Goal: Book appointment/travel/reservation

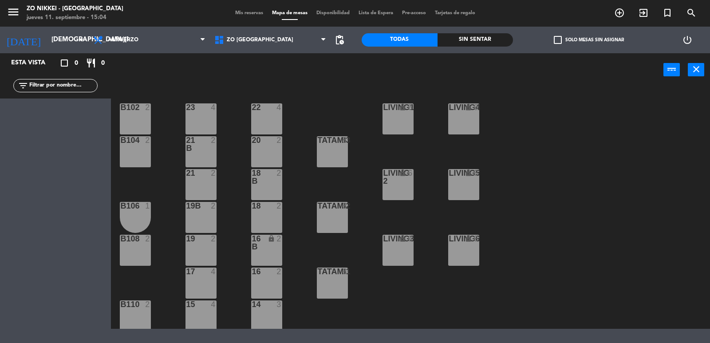
click at [55, 16] on div "jueves 11. septiembre - 15:04" at bounding box center [75, 17] width 97 height 9
click at [12, 17] on icon "menu" at bounding box center [13, 11] width 13 height 13
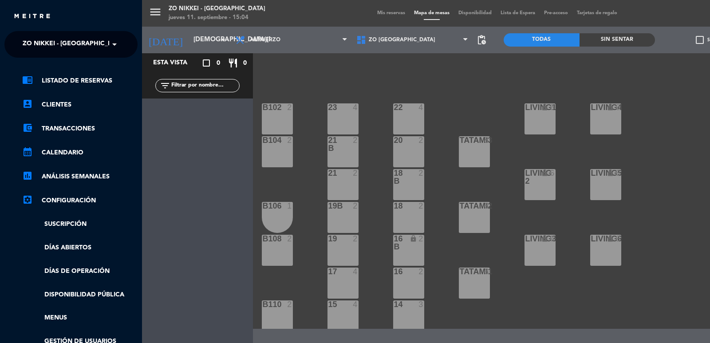
click at [55, 20] on div "close" at bounding box center [74, 16] width 122 height 11
click at [209, 40] on div "menu Zo Nikkei - Nordelta [DATE] 11. septiembre - 15:04 Mis reservas Mapa de me…" at bounding box center [497, 171] width 710 height 343
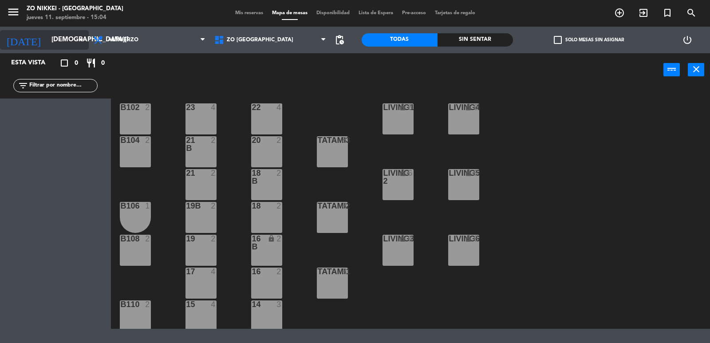
click at [47, 41] on input "[DEMOGRAPHIC_DATA][DATE]" at bounding box center [90, 40] width 86 height 17
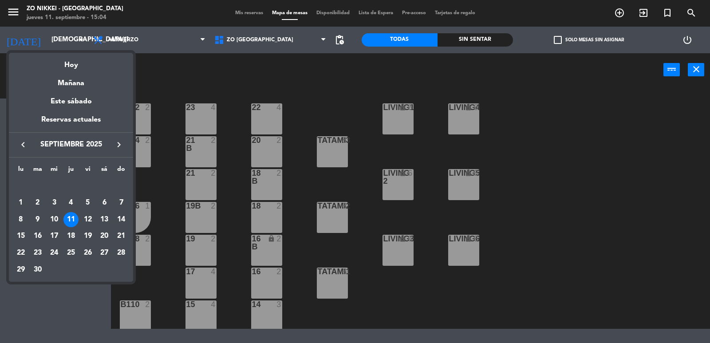
click at [115, 36] on div at bounding box center [355, 171] width 710 height 343
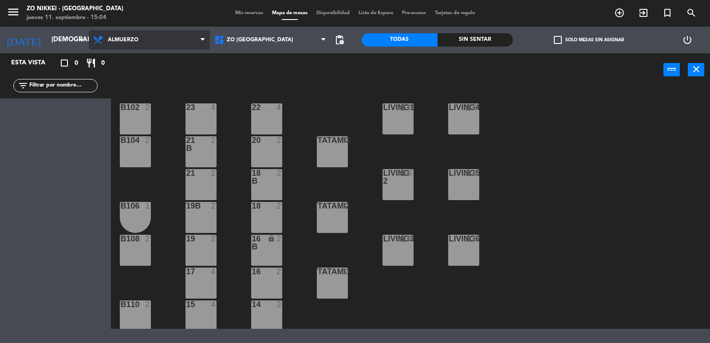
click at [120, 39] on span "Almuerzo" at bounding box center [123, 40] width 31 height 6
drag, startPoint x: 131, startPoint y: 60, endPoint x: 130, endPoint y: 42, distance: 18.2
click at [131, 55] on ng-component "menu Zo Nikkei - Nordelta [DATE] 11. septiembre - 15:04 Mis reservas Mapa de me…" at bounding box center [355, 164] width 710 height 329
click at [130, 42] on span "Almuerzo" at bounding box center [123, 40] width 31 height 6
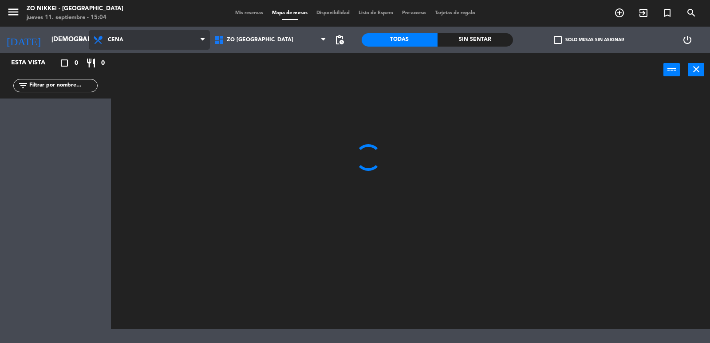
click at [137, 82] on ng-component "menu Zo Nikkei - Nordelta [DATE] 11. septiembre - 15:04 Mis reservas Mapa de me…" at bounding box center [355, 164] width 710 height 329
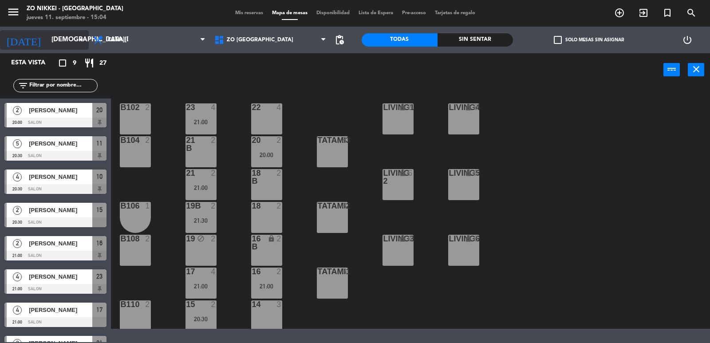
click at [47, 37] on input "[DEMOGRAPHIC_DATA][DATE]" at bounding box center [90, 40] width 86 height 17
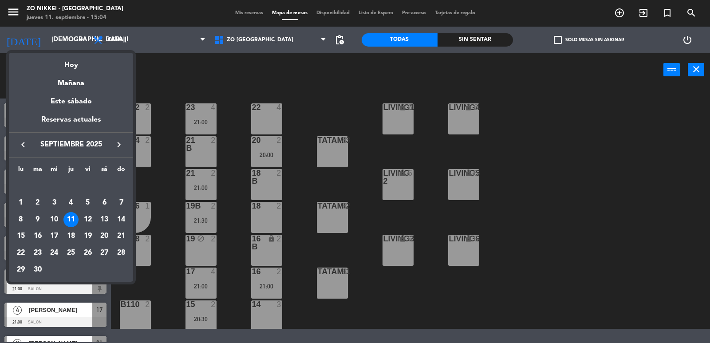
click at [134, 36] on div at bounding box center [355, 171] width 710 height 343
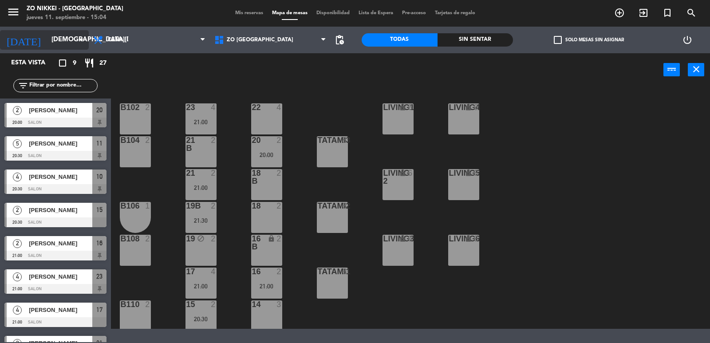
click at [70, 36] on input "[DEMOGRAPHIC_DATA][DATE]" at bounding box center [90, 40] width 86 height 17
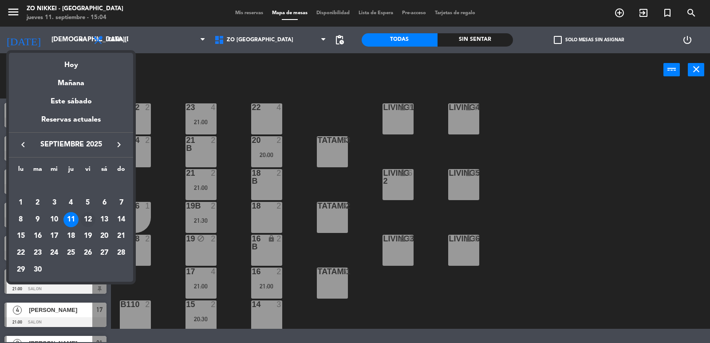
click at [88, 213] on div "12" at bounding box center [87, 219] width 15 height 15
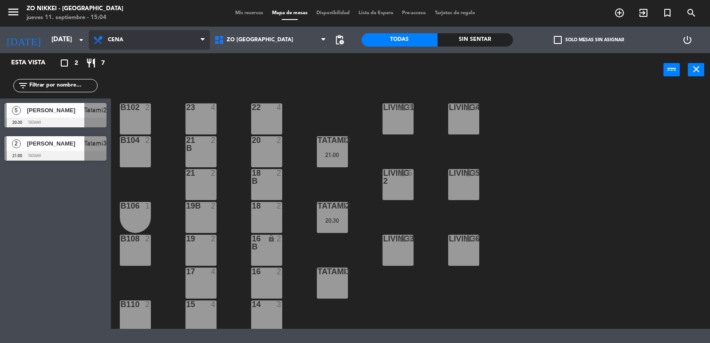
click at [103, 43] on icon at bounding box center [99, 40] width 13 height 11
click at [134, 81] on ng-component "menu Zo Nikkei - Nordelta [DATE] 11. septiembre - 15:04 Mis reservas Mapa de me…" at bounding box center [355, 164] width 710 height 329
click at [146, 36] on span "Cena" at bounding box center [149, 40] width 121 height 20
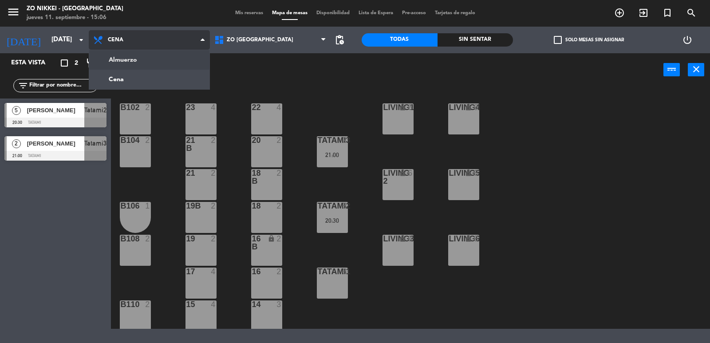
click at [148, 58] on ng-component "menu Zo Nikkei - Nordelta [DATE] 11. septiembre - 15:06 Mis reservas Mapa de me…" at bounding box center [355, 164] width 710 height 329
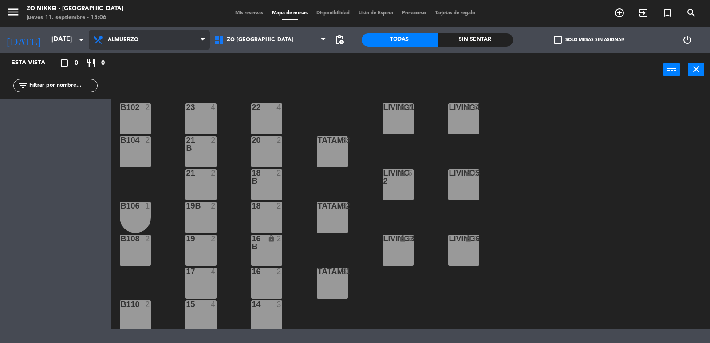
click at [142, 49] on span "Almuerzo" at bounding box center [149, 40] width 121 height 20
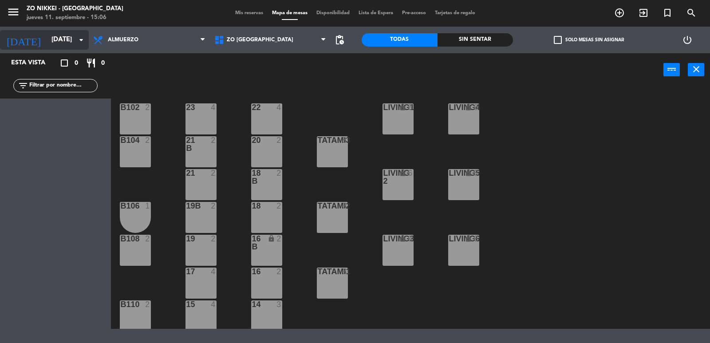
click at [58, 46] on input "[DATE]" at bounding box center [90, 40] width 86 height 17
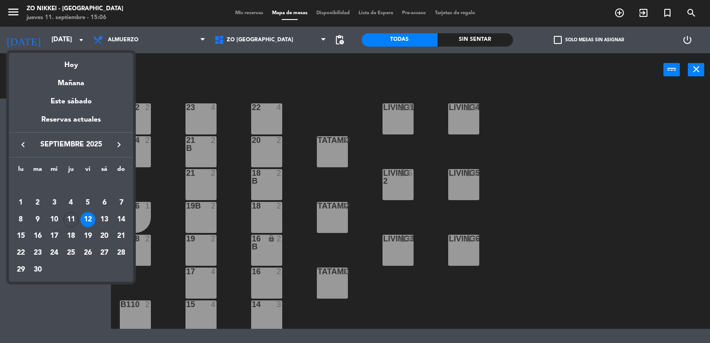
drag, startPoint x: 72, startPoint y: 103, endPoint x: 72, endPoint y: 97, distance: 6.2
click at [71, 103] on div "Este sábado" at bounding box center [71, 101] width 124 height 25
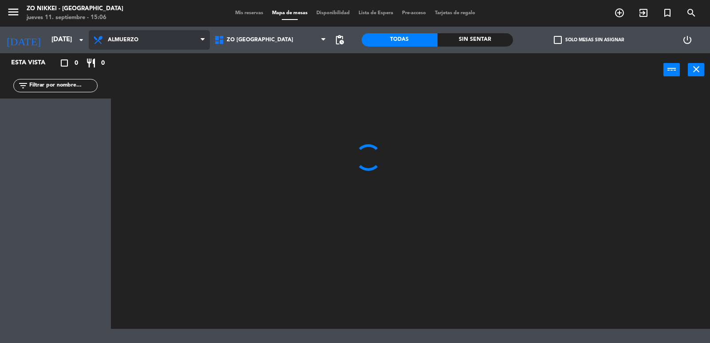
click at [106, 39] on span "Almuerzo" at bounding box center [149, 40] width 121 height 20
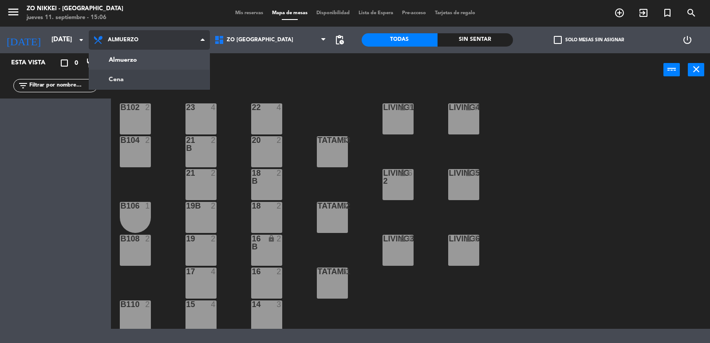
click at [150, 75] on ng-component "menu Zo Nikkei - Nordelta [DATE] 11. septiembre - 15:06 Mis reservas Mapa de me…" at bounding box center [355, 164] width 710 height 329
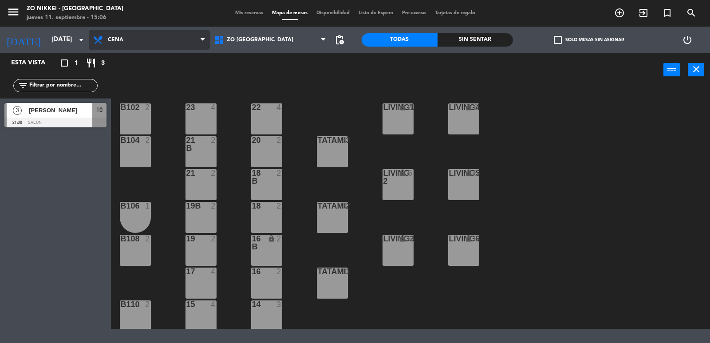
click at [137, 39] on span "Cena" at bounding box center [149, 40] width 121 height 20
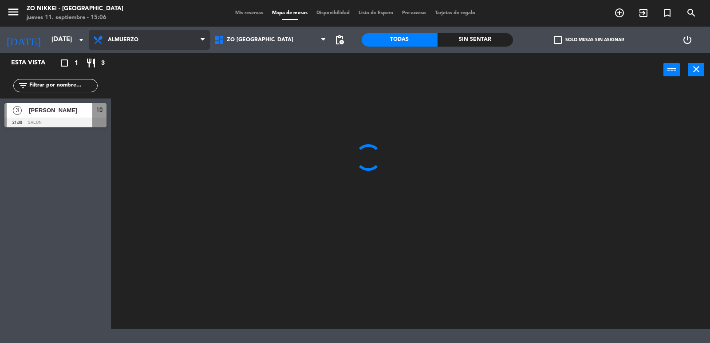
click at [146, 54] on ng-component "menu Zo Nikkei - Nordelta [DATE] 11. septiembre - 15:06 Mis reservas Mapa de me…" at bounding box center [355, 164] width 710 height 329
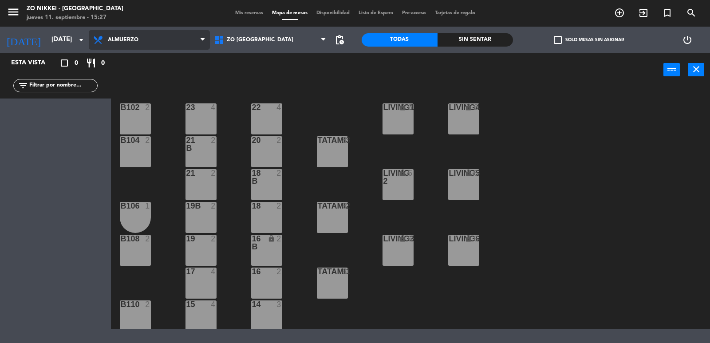
click at [89, 35] on span "Almuerzo" at bounding box center [149, 40] width 121 height 20
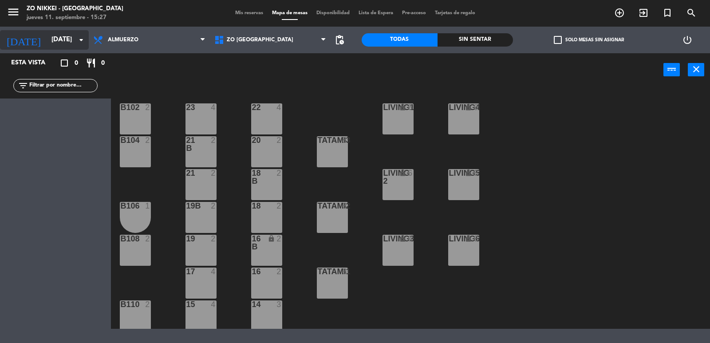
click at [75, 39] on input "[DATE]" at bounding box center [90, 40] width 86 height 17
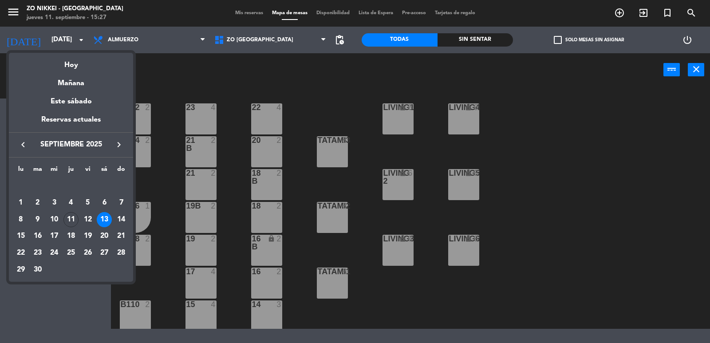
click at [79, 50] on div "semana que viene esta semana semana previa misma semana del año anterior [DATE]…" at bounding box center [71, 164] width 124 height 233
click at [79, 63] on div "Hoy" at bounding box center [71, 62] width 124 height 18
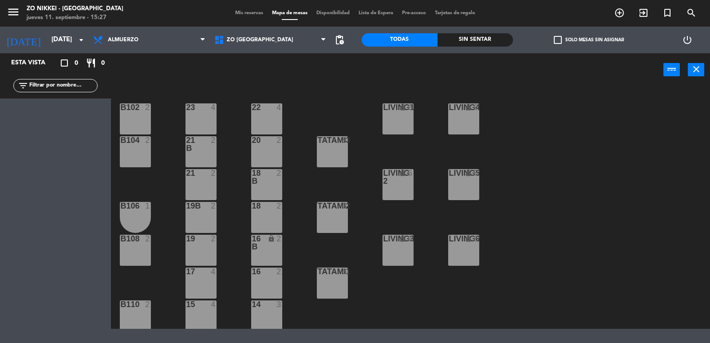
type input "[DEMOGRAPHIC_DATA][DATE]"
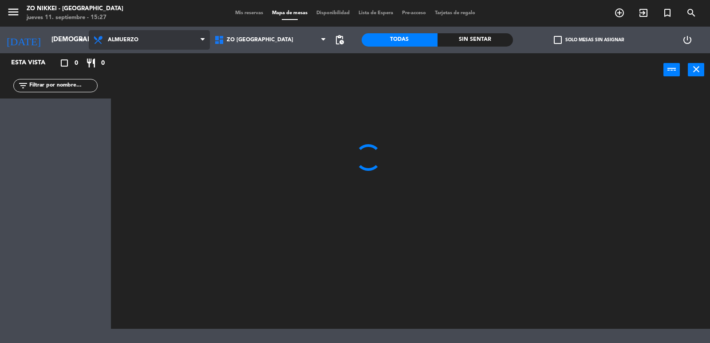
click at [126, 36] on span "Almuerzo" at bounding box center [149, 40] width 121 height 20
click at [124, 80] on ng-component "menu Zo Nikkei - Nordelta [DATE] 11. septiembre - 15:27 Mis reservas Mapa de me…" at bounding box center [355, 164] width 710 height 329
